Goal: Transaction & Acquisition: Register for event/course

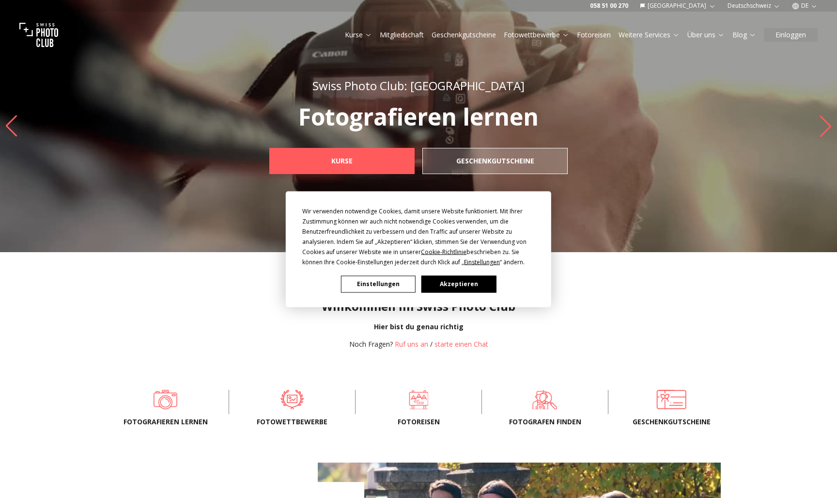
click at [463, 286] on button "Akzeptieren" at bounding box center [459, 283] width 75 height 17
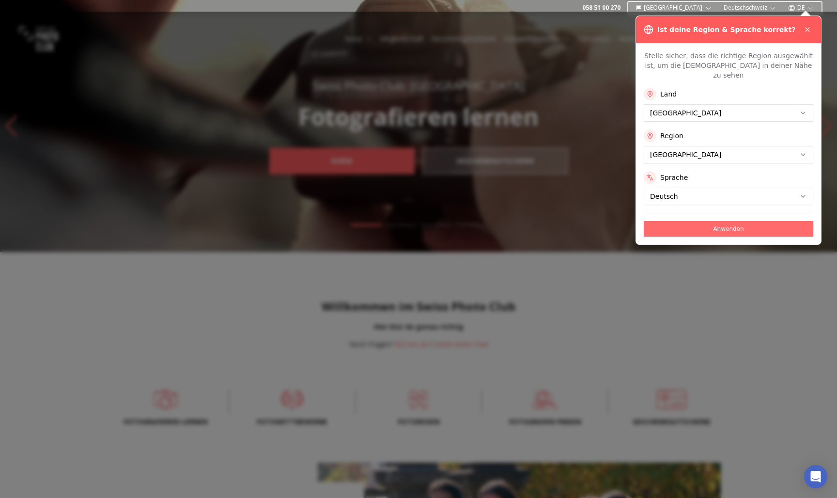
click at [687, 221] on button "Anwenden" at bounding box center [729, 229] width 170 height 16
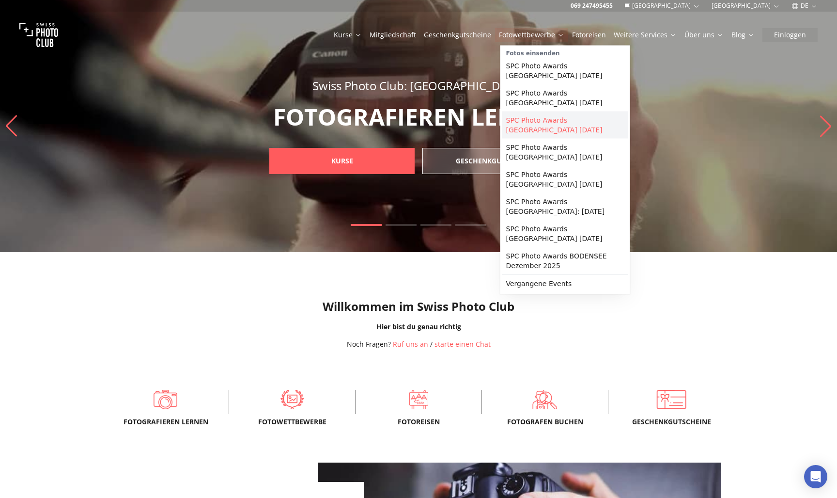
click at [541, 125] on link "SPC Photo Awards [GEOGRAPHIC_DATA] [DATE]" at bounding box center [566, 124] width 126 height 27
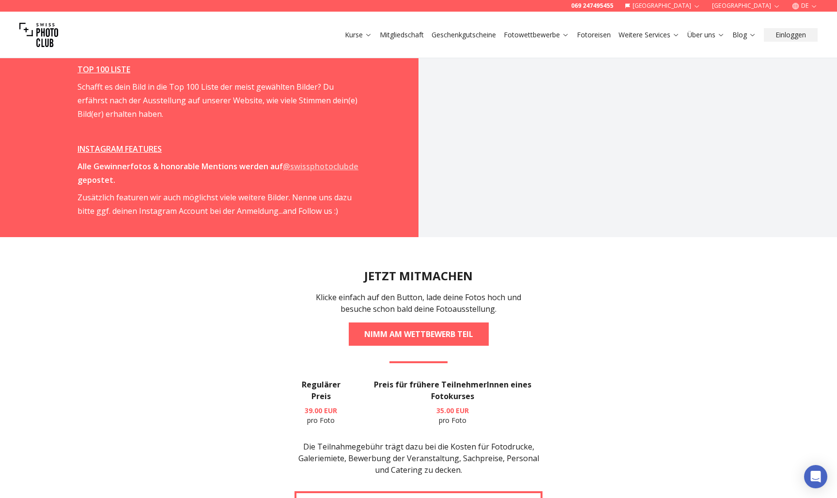
scroll to position [1660, 0]
click at [444, 323] on link "NIMM AM WETTBEWERB TEIL" at bounding box center [419, 334] width 140 height 23
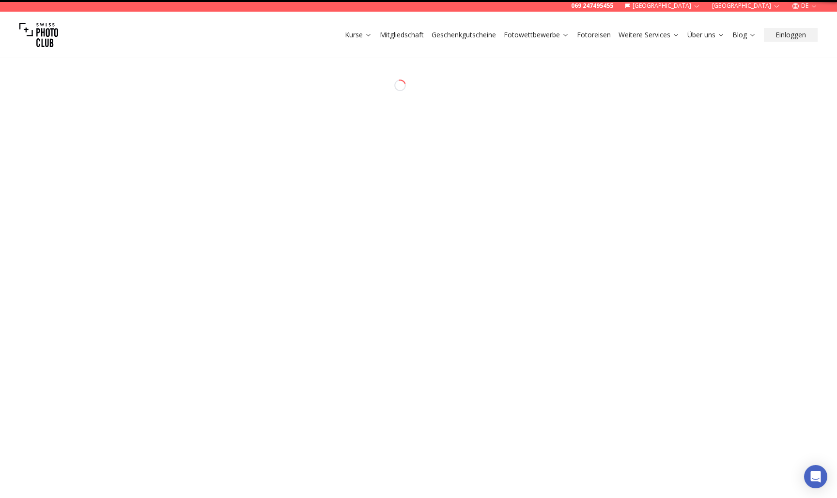
select select "*******"
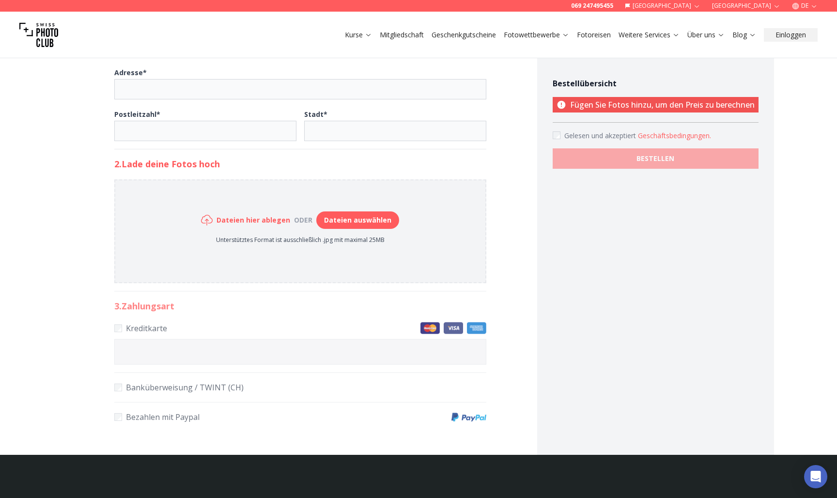
scroll to position [373, 0]
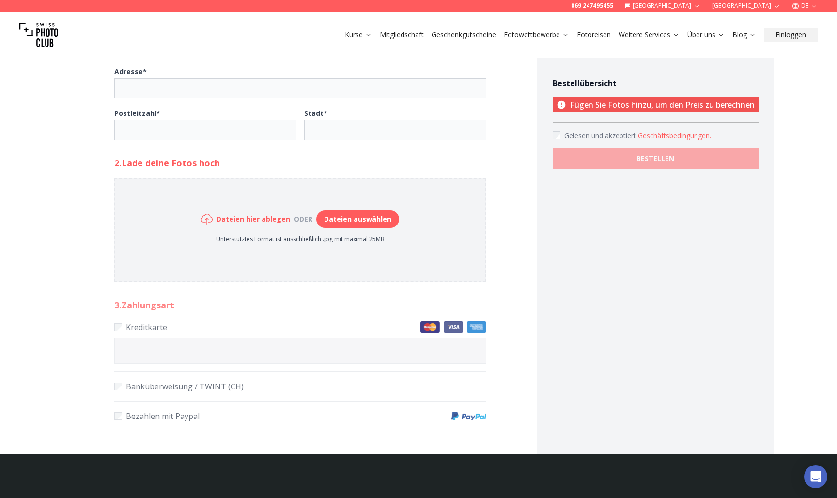
click at [367, 223] on button "Dateien auswählen" at bounding box center [357, 218] width 83 height 17
